Goal: Information Seeking & Learning: Learn about a topic

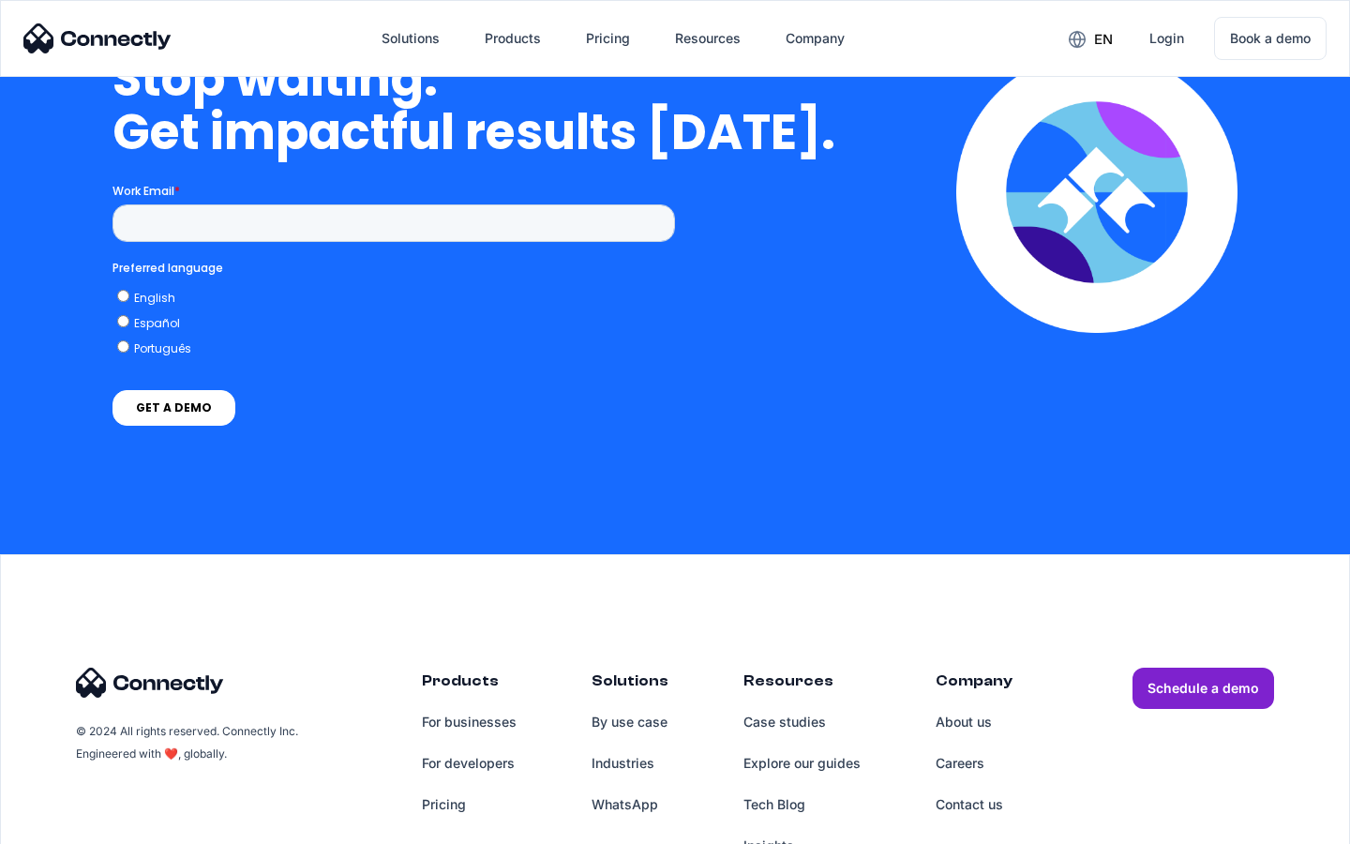
scroll to position [5452, 0]
